Goal: Information Seeking & Learning: Learn about a topic

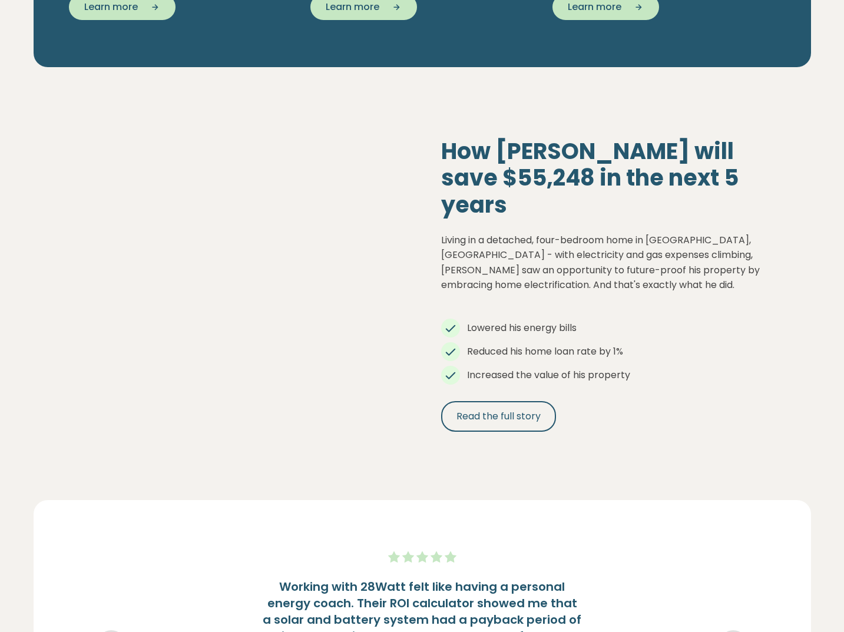
scroll to position [1129, 0]
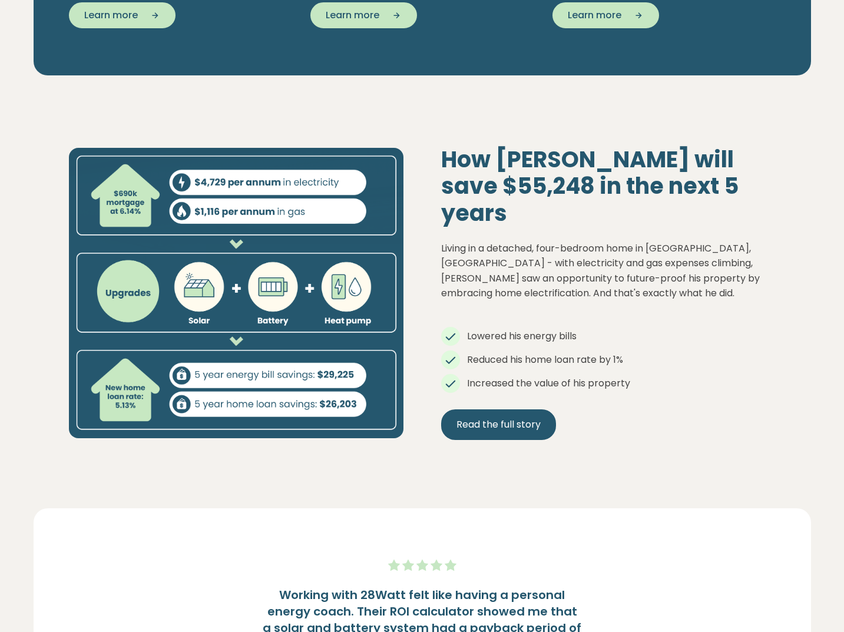
click at [500, 418] on span "Read the full story" at bounding box center [499, 425] width 84 height 14
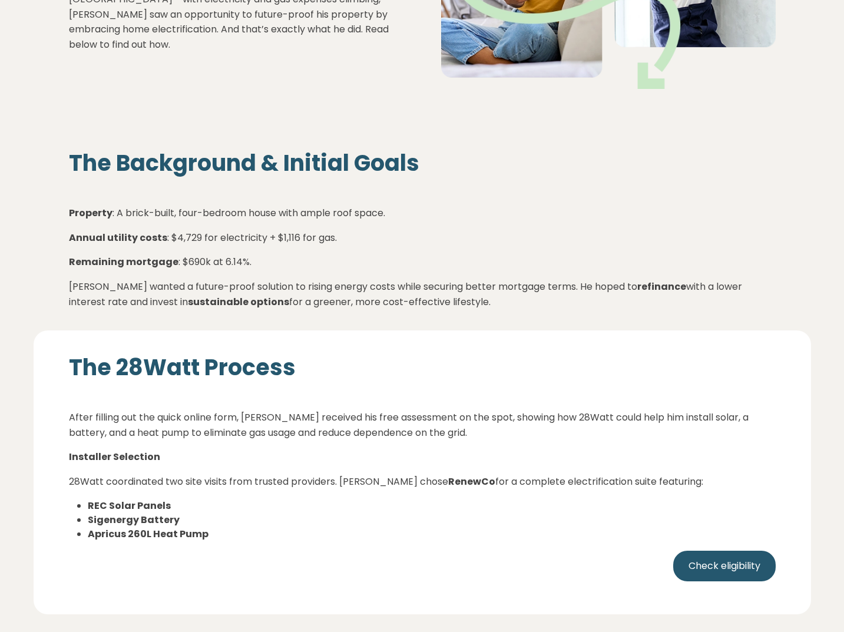
scroll to position [354, 0]
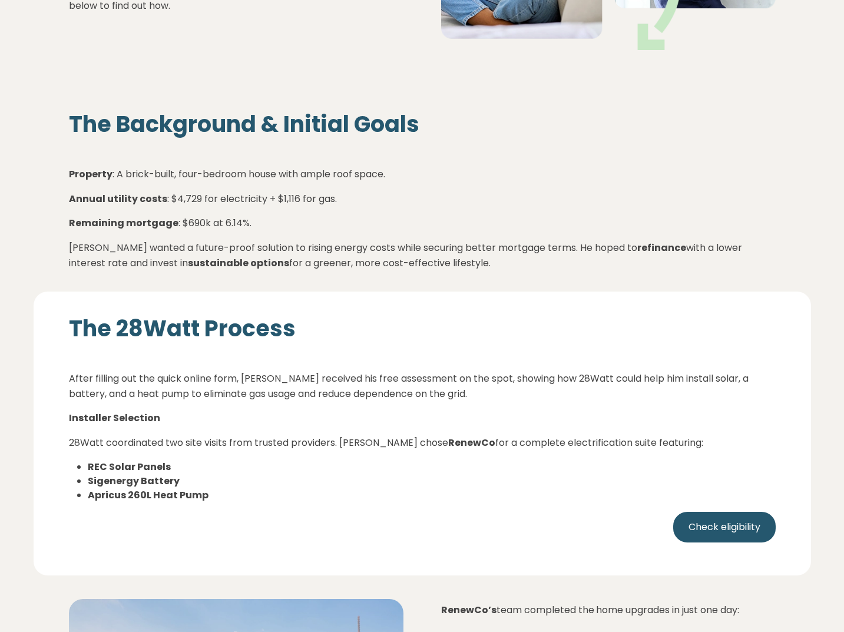
drag, startPoint x: 232, startPoint y: 195, endPoint x: 431, endPoint y: 217, distance: 200.4
click at [431, 240] on p "[PERSON_NAME] wanted a future-proof solution to rising energy costs while secur…" at bounding box center [422, 255] width 707 height 30
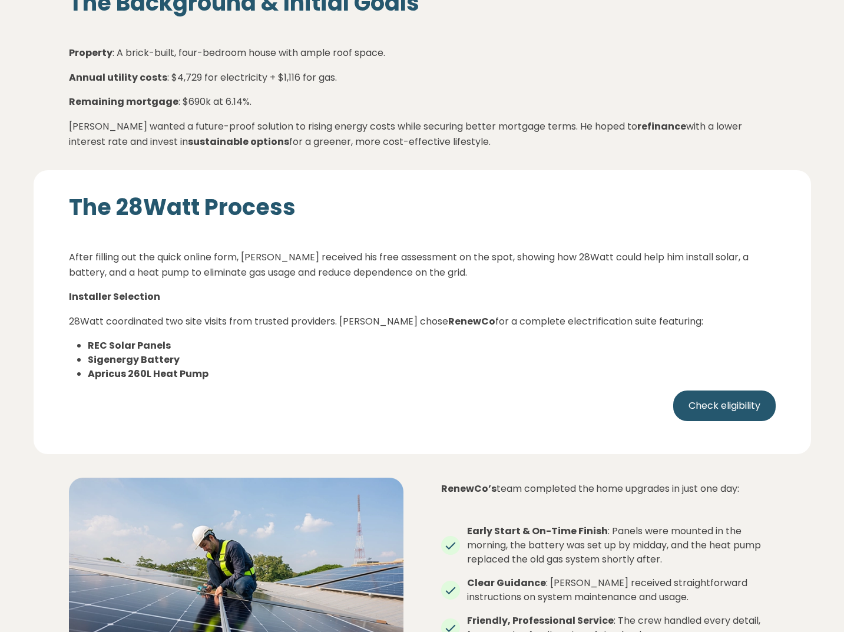
scroll to position [530, 0]
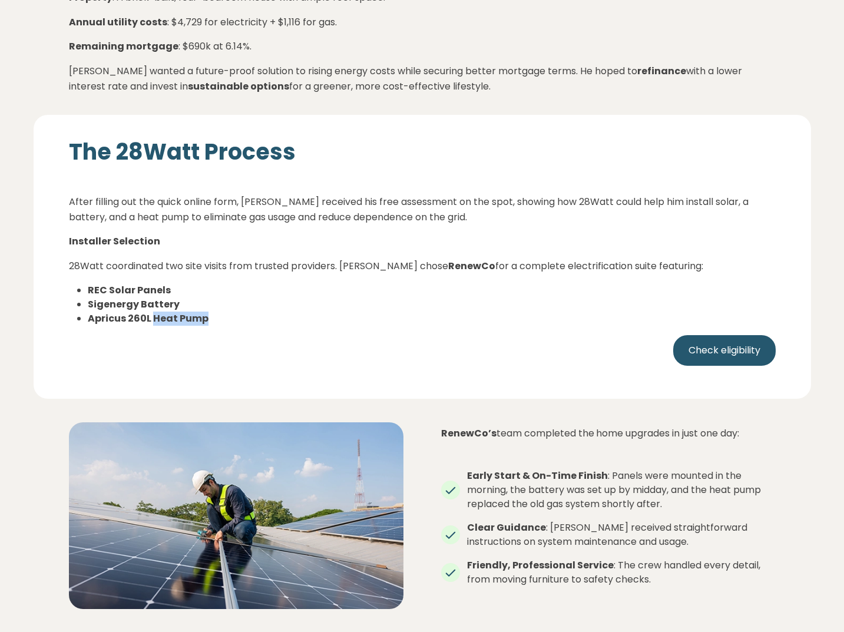
drag, startPoint x: 151, startPoint y: 265, endPoint x: 215, endPoint y: 266, distance: 64.2
click at [210, 312] on li "Apricus 260L Heat Pump" at bounding box center [432, 319] width 688 height 14
click at [313, 194] on p "After filling out the quick online form, [PERSON_NAME] received his free assess…" at bounding box center [422, 209] width 707 height 30
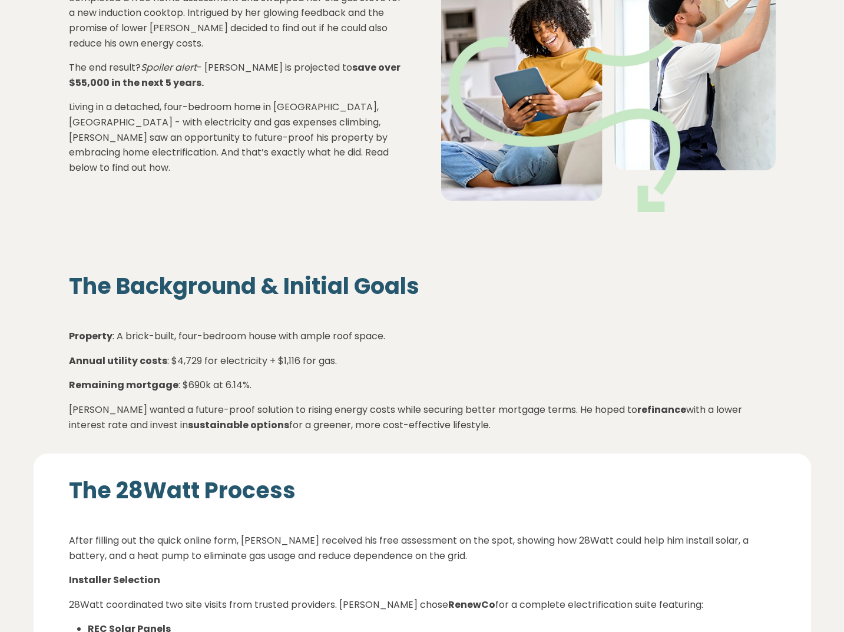
scroll to position [0, 0]
